Goal: Task Accomplishment & Management: Manage account settings

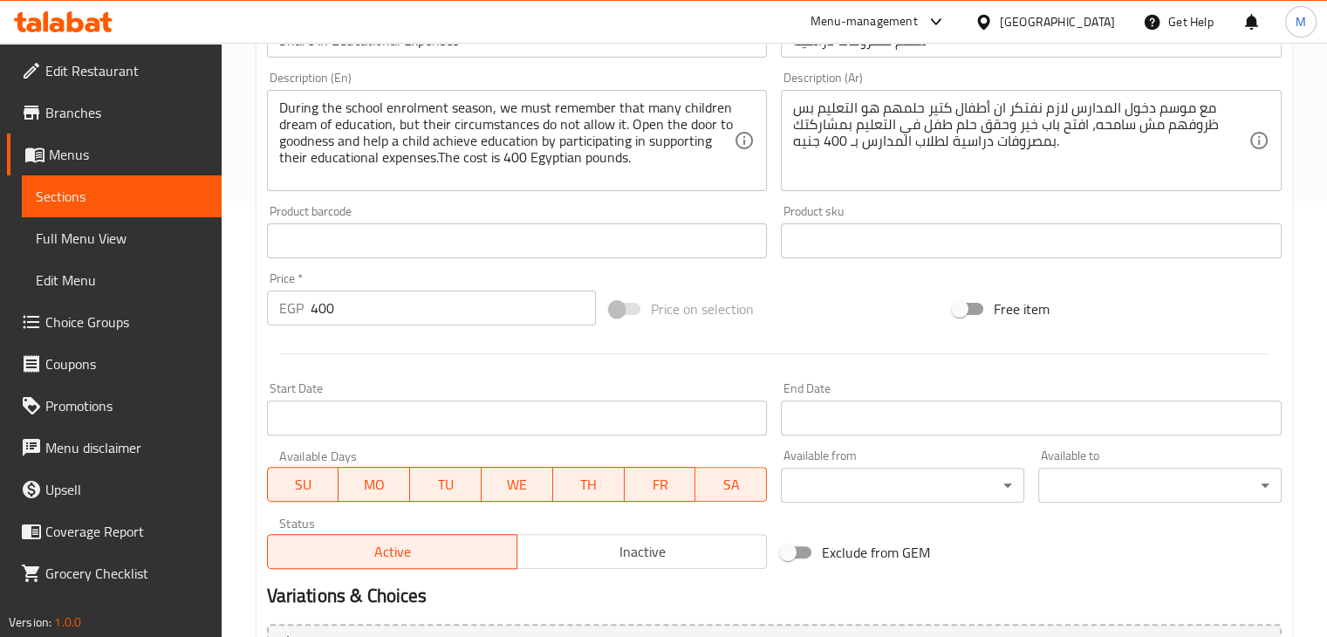
scroll to position [358, 0]
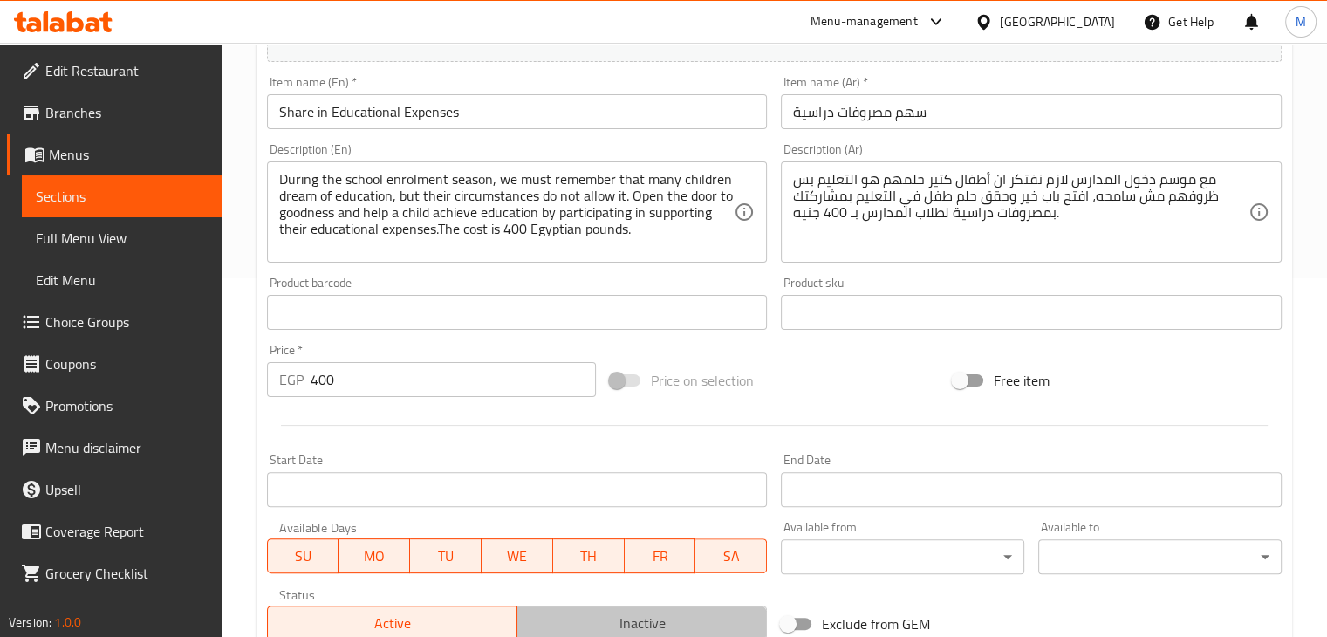
click at [601, 608] on button "Inactive" at bounding box center [641, 622] width 250 height 35
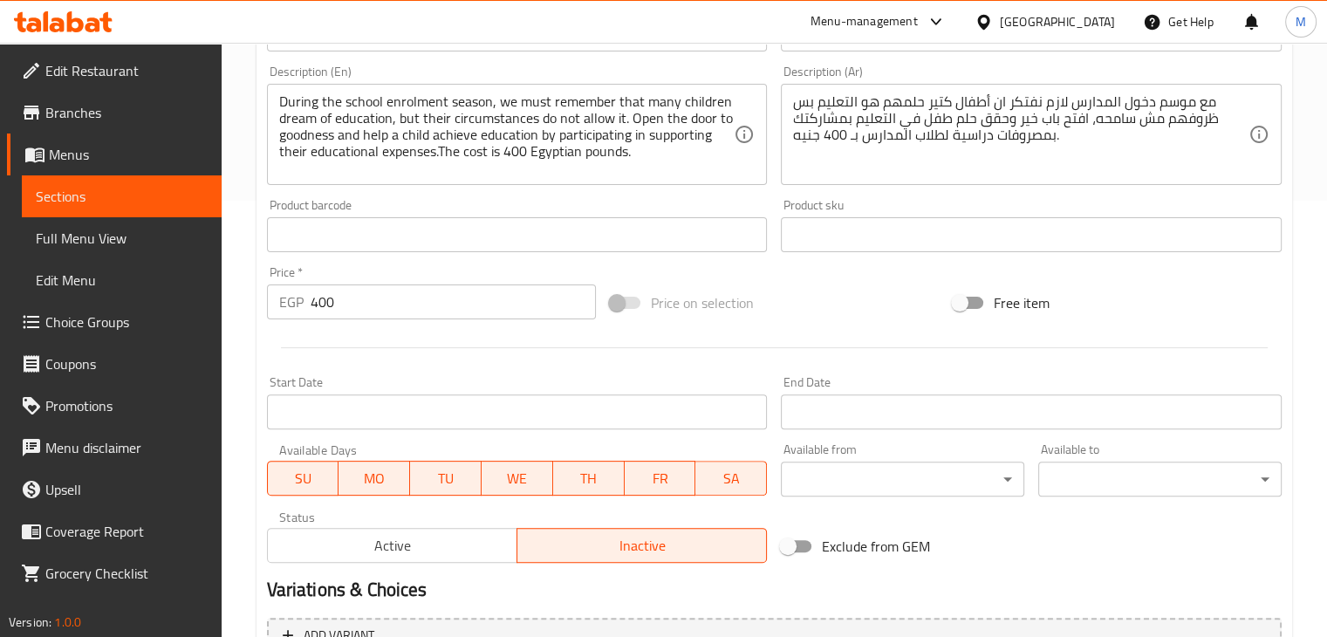
scroll to position [620, 0]
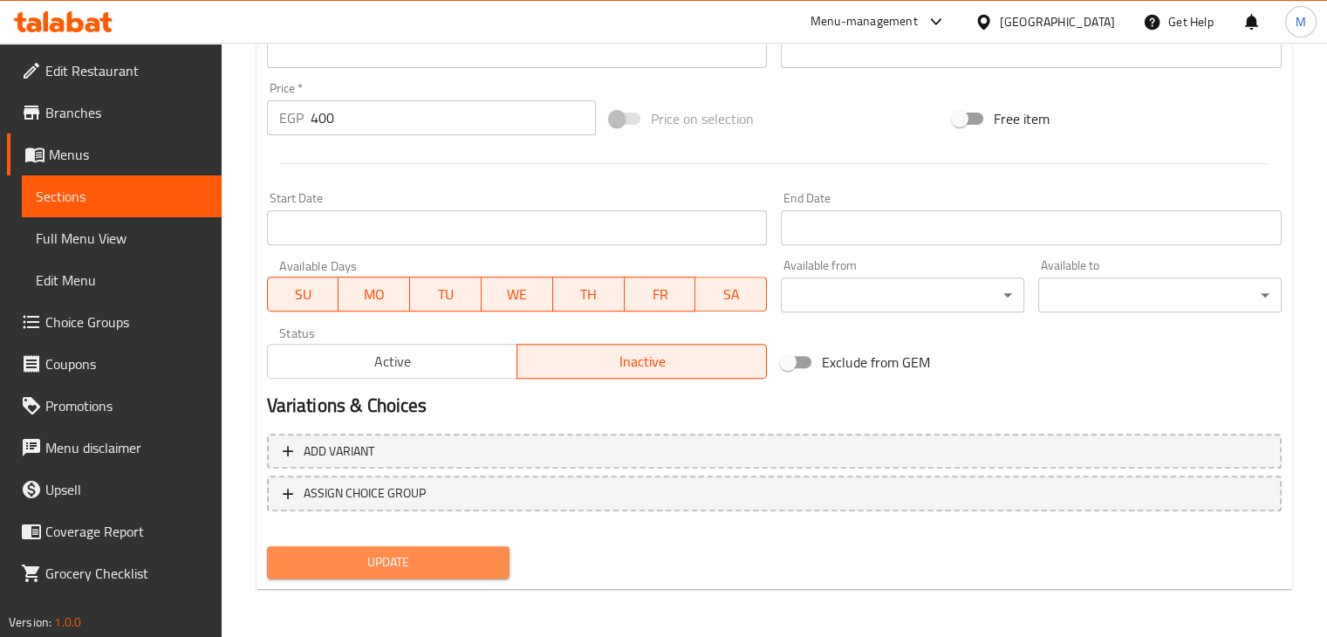
click at [342, 556] on span "Update" at bounding box center [388, 562] width 215 height 22
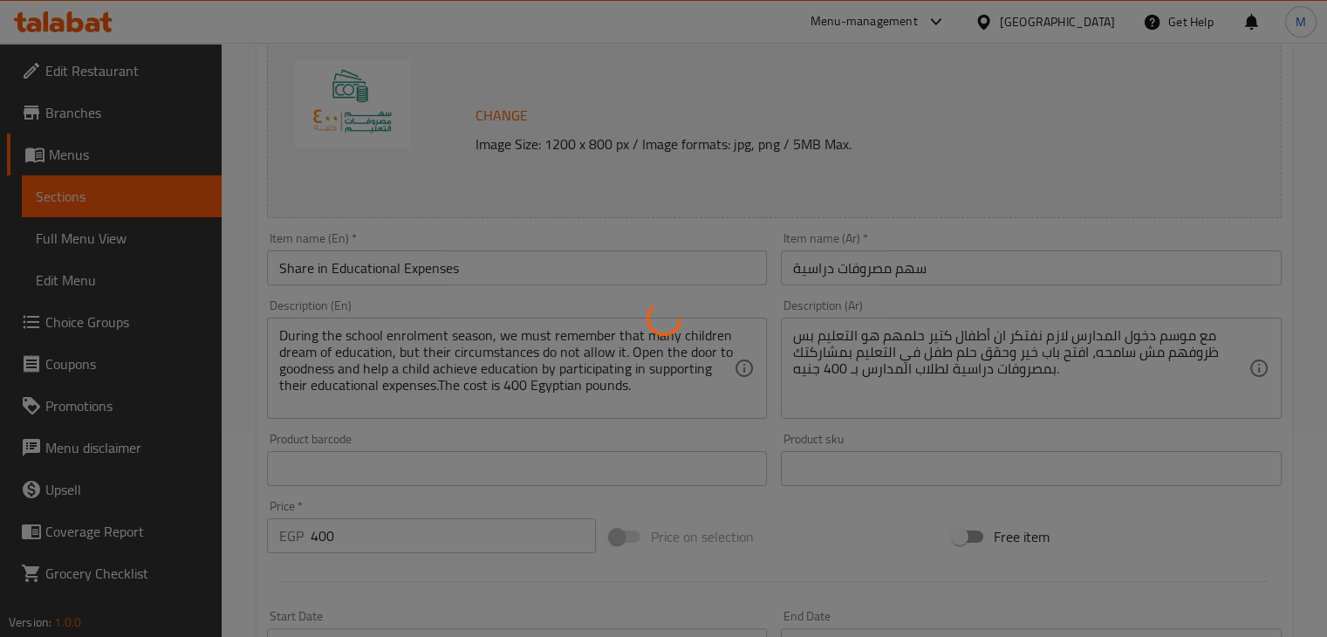
scroll to position [10, 0]
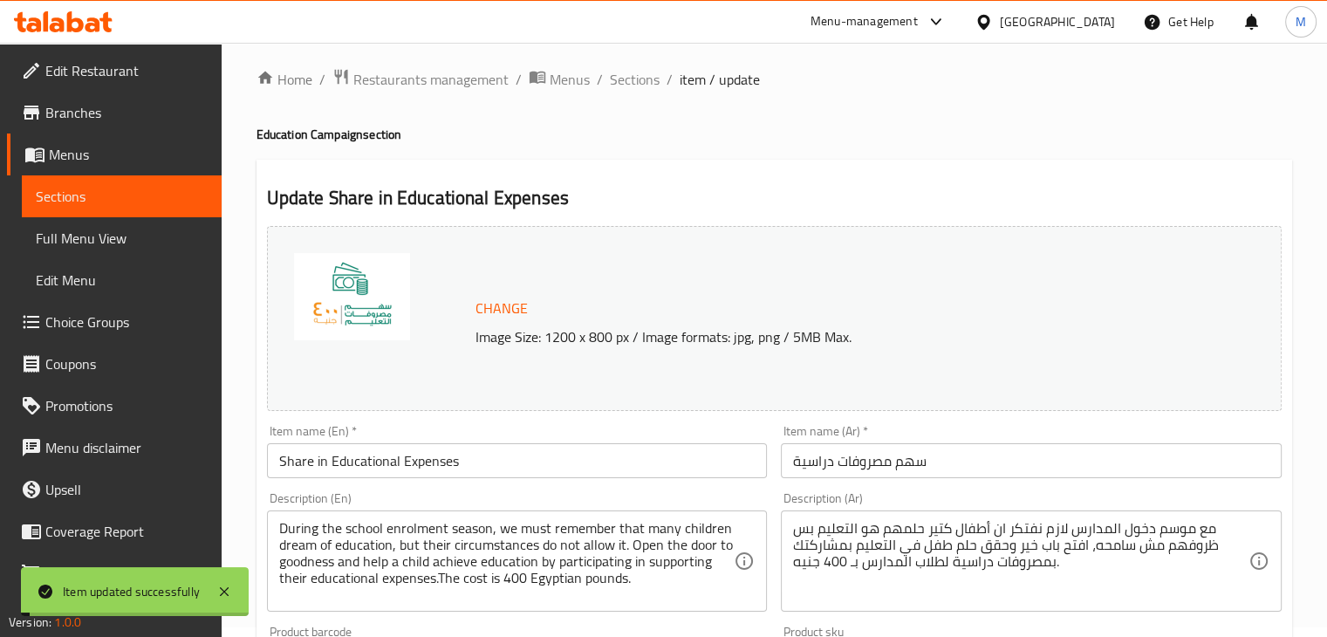
click at [406, 460] on input "Share in Educational Expenses" at bounding box center [517, 460] width 501 height 35
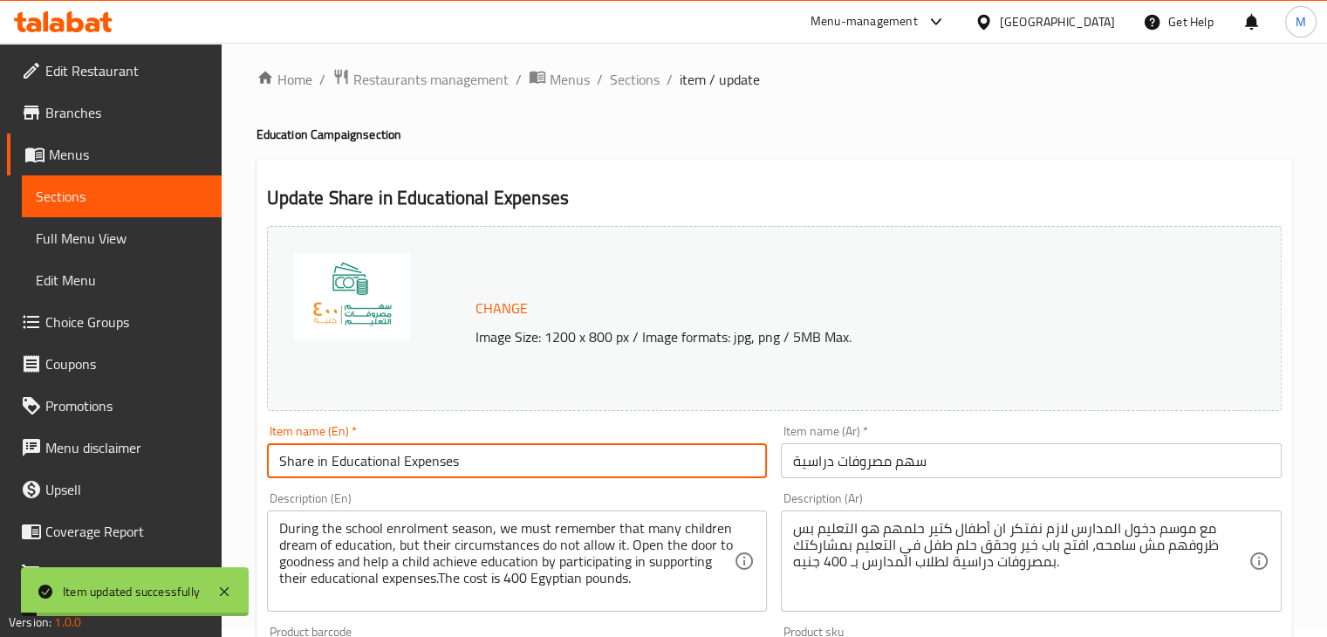
click at [406, 460] on input "Share in Educational Expenses" at bounding box center [517, 460] width 501 height 35
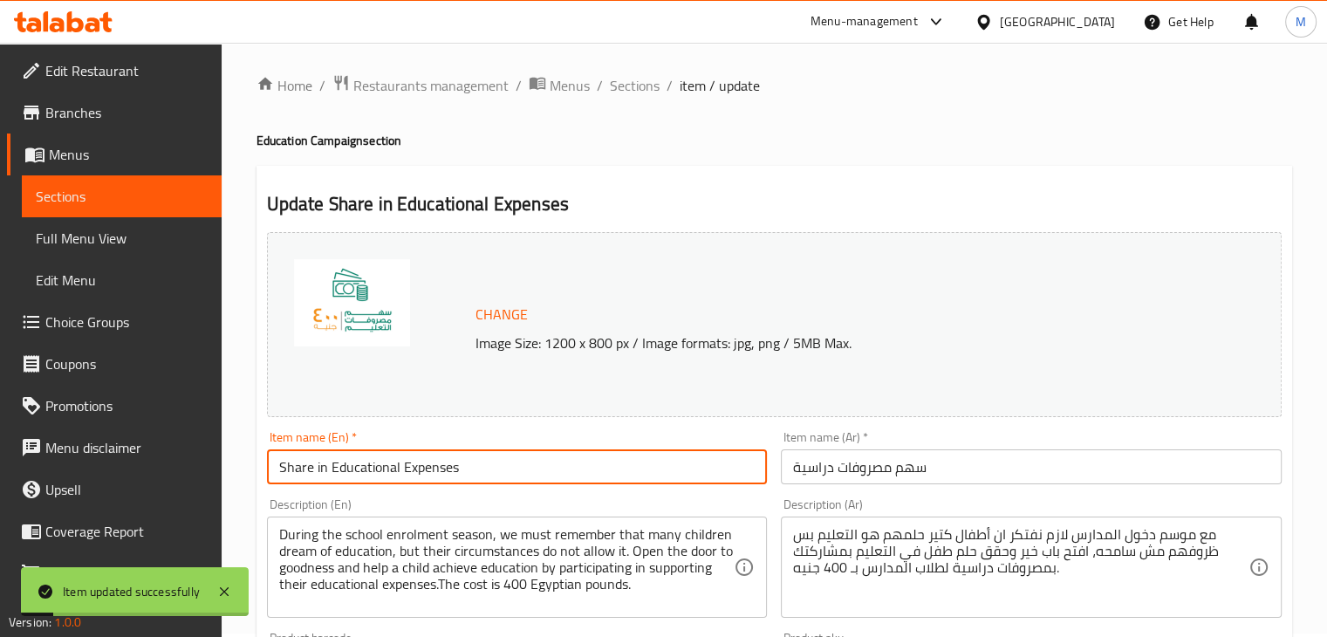
scroll to position [0, 0]
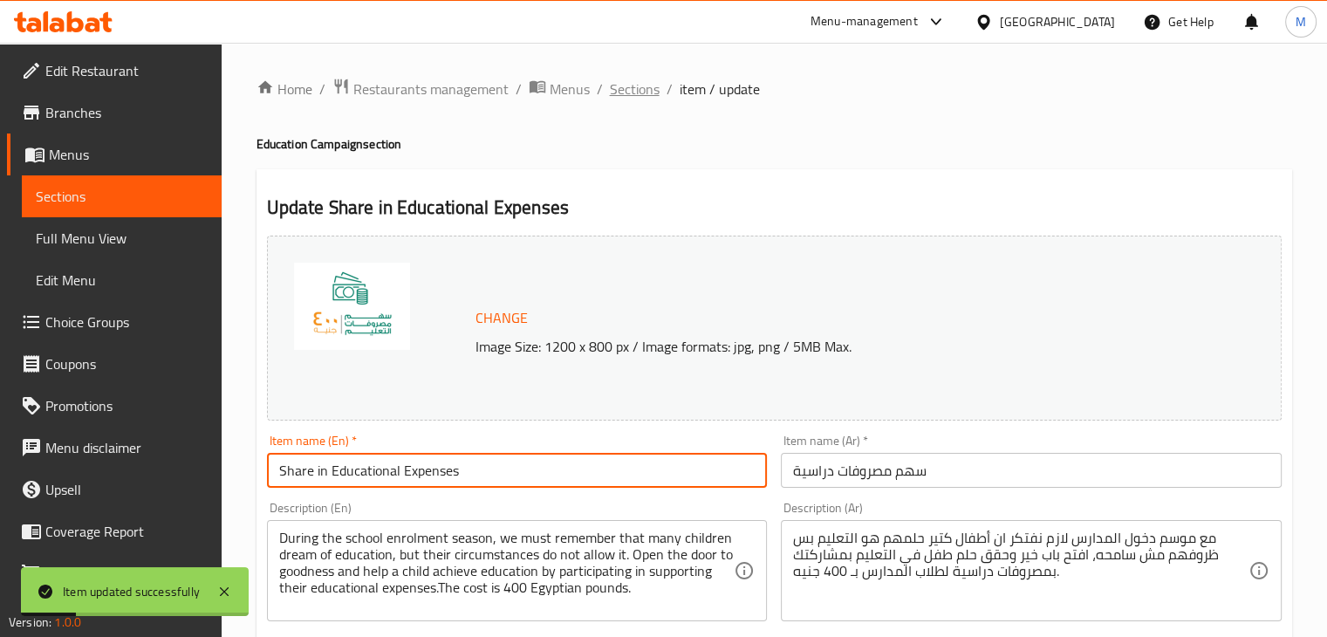
click at [651, 93] on span "Sections" at bounding box center [635, 88] width 50 height 21
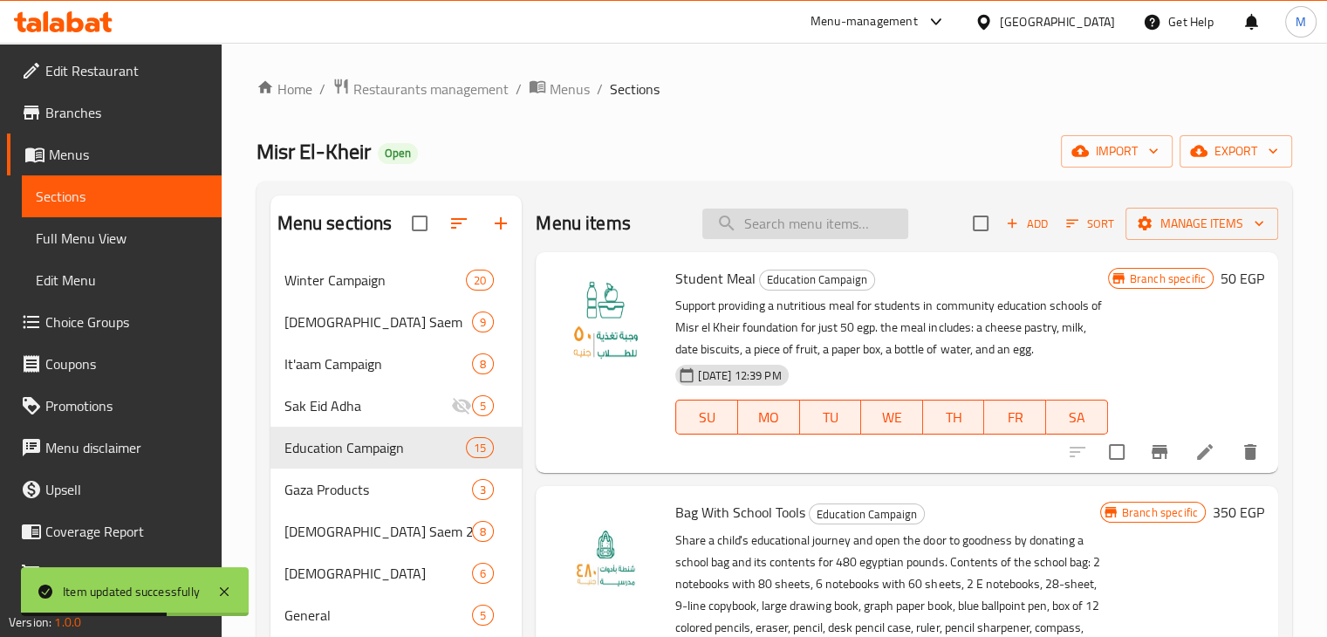
click at [825, 230] on input "search" at bounding box center [805, 223] width 206 height 31
paste input "Share in Educational Expenses"
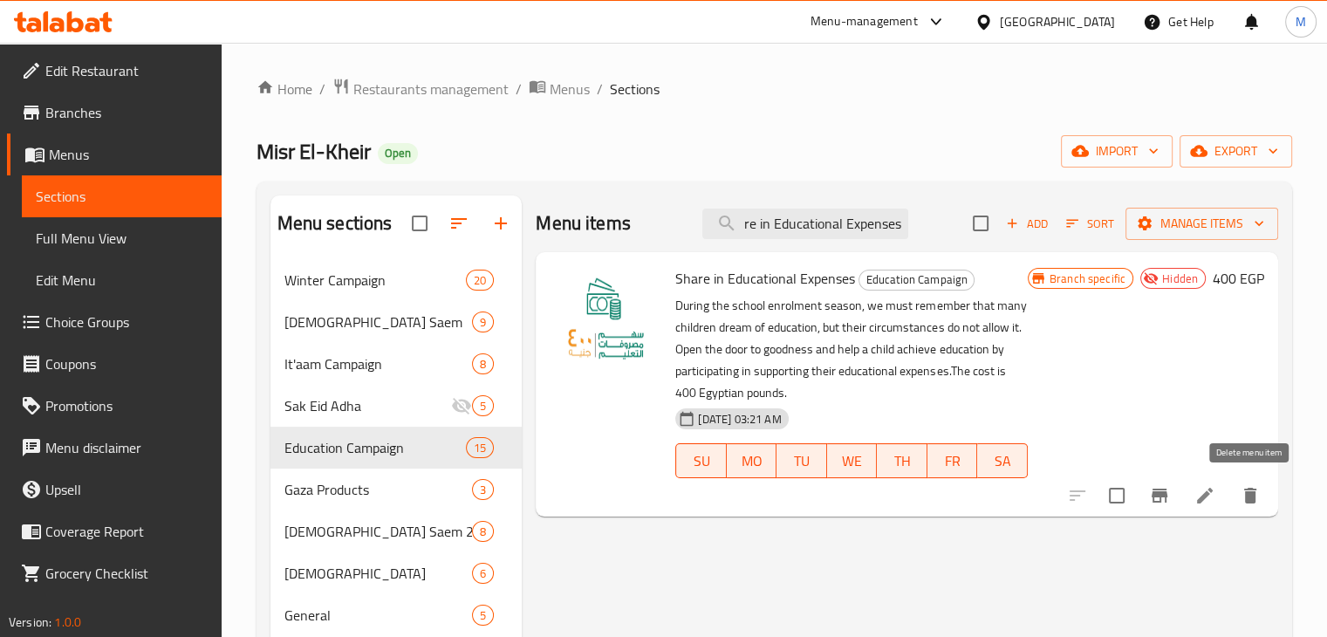
type input "Share in Educational Expenses"
click at [1244, 491] on icon "delete" at bounding box center [1249, 495] width 21 height 21
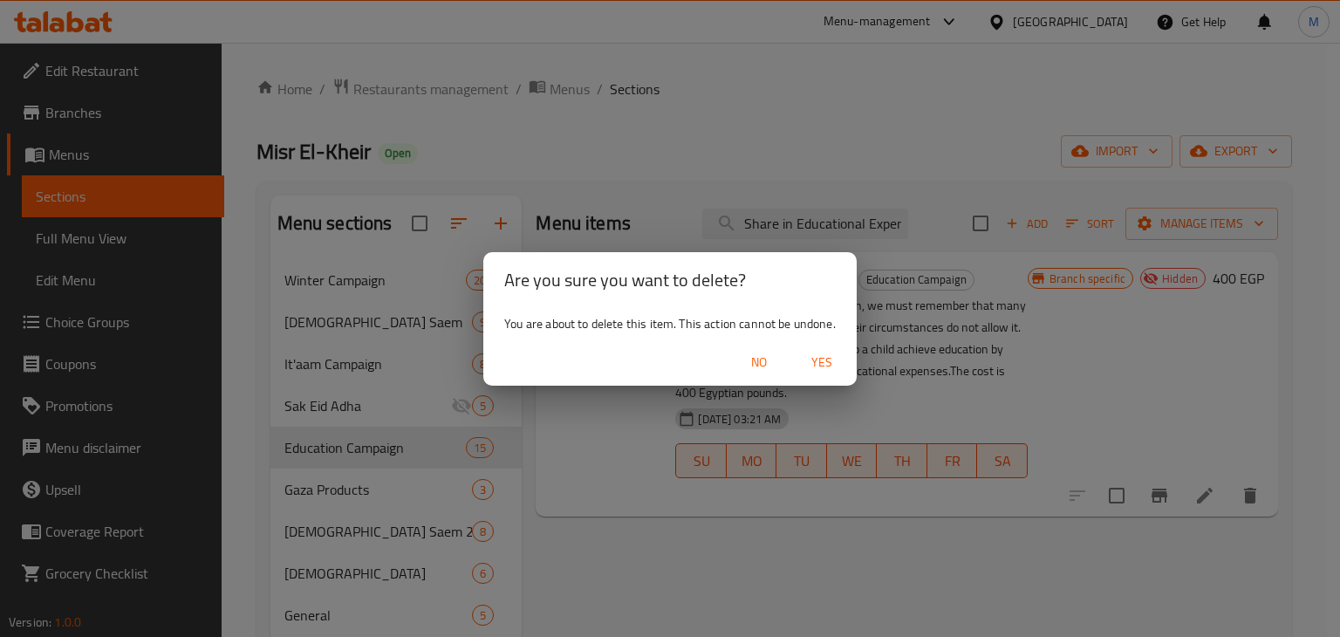
click at [835, 373] on button "Yes" at bounding box center [822, 362] width 56 height 32
